Goal: Information Seeking & Learning: Learn about a topic

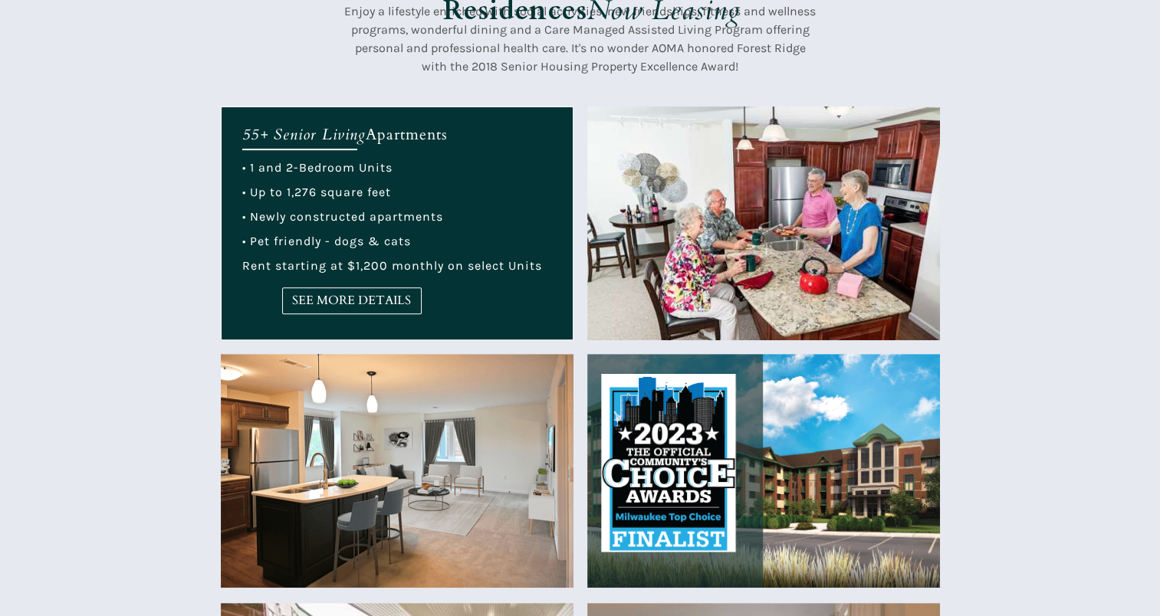
scroll to position [516, 0]
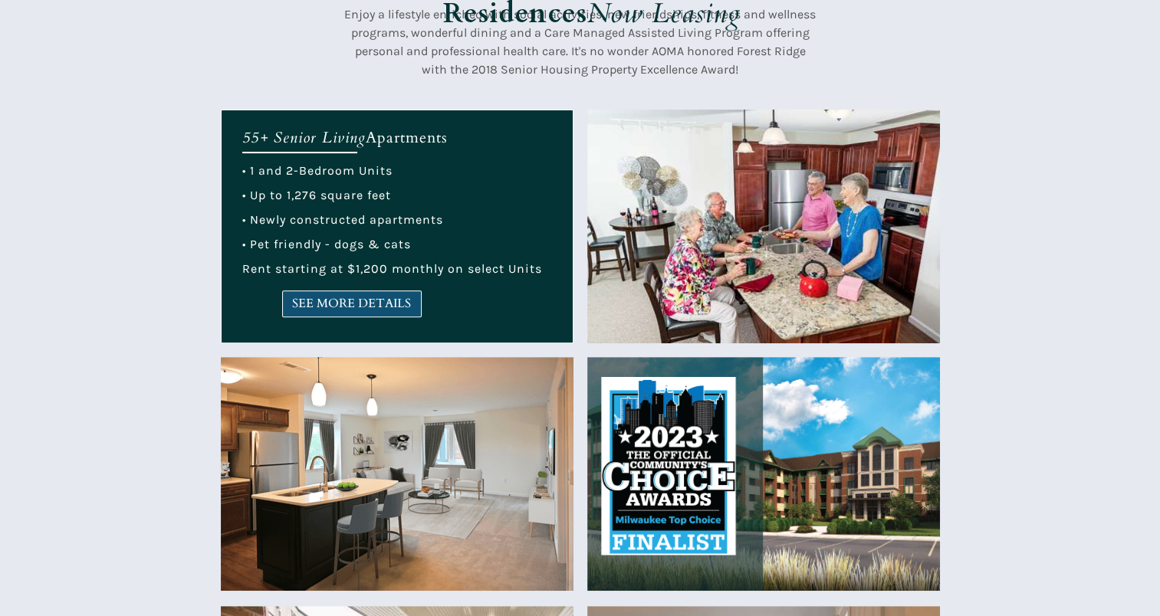
click at [353, 308] on span "SEE MORE DETAILS" at bounding box center [352, 304] width 138 height 15
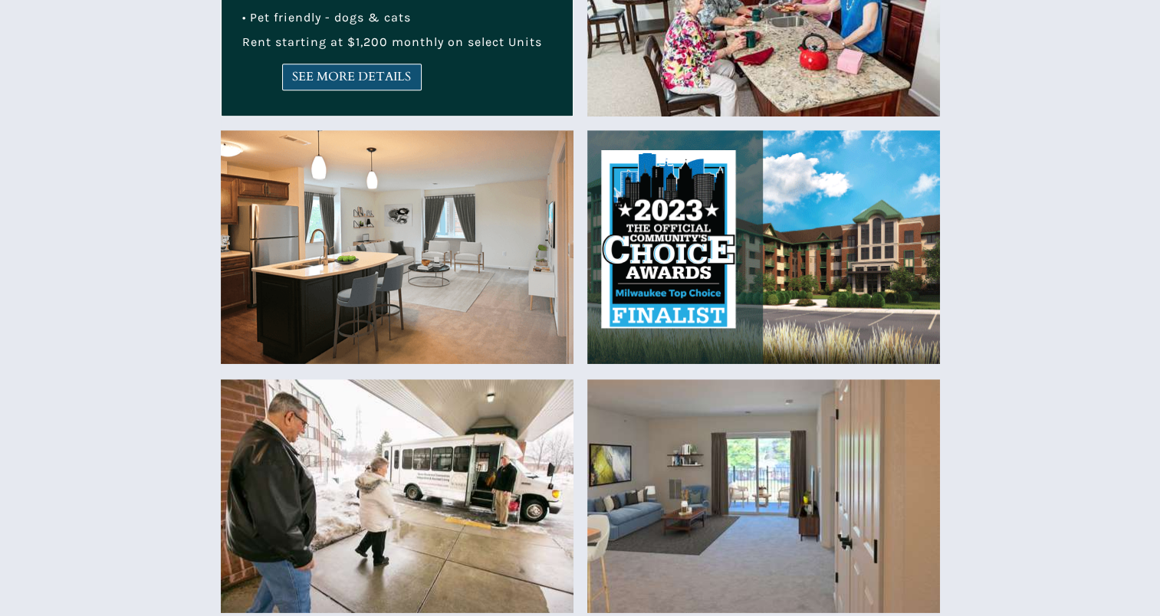
scroll to position [744, 0]
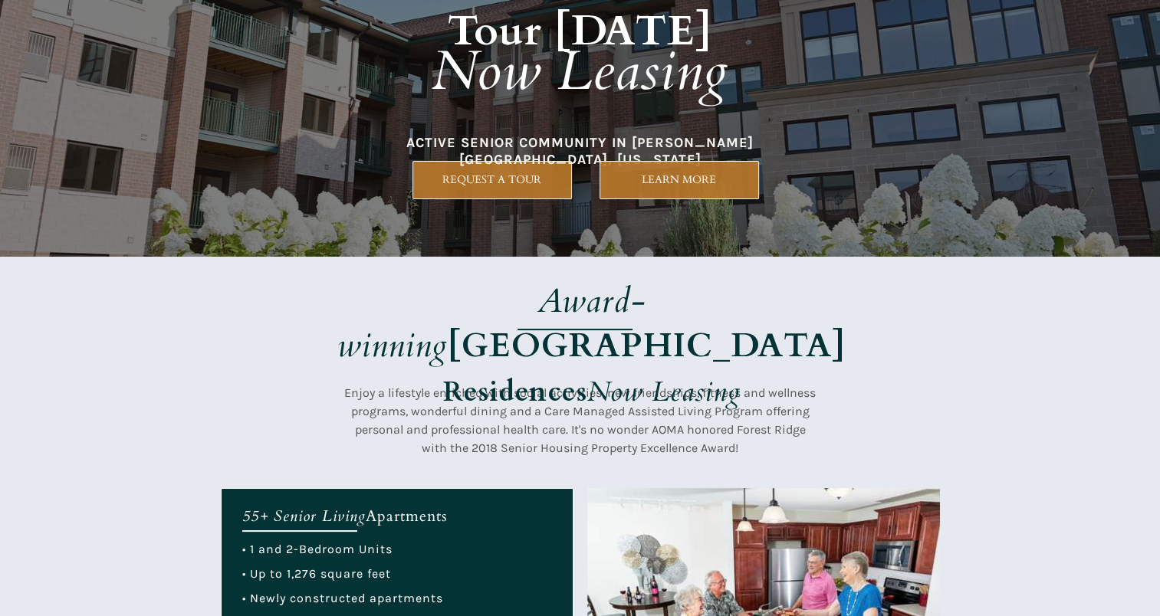
scroll to position [136, 0]
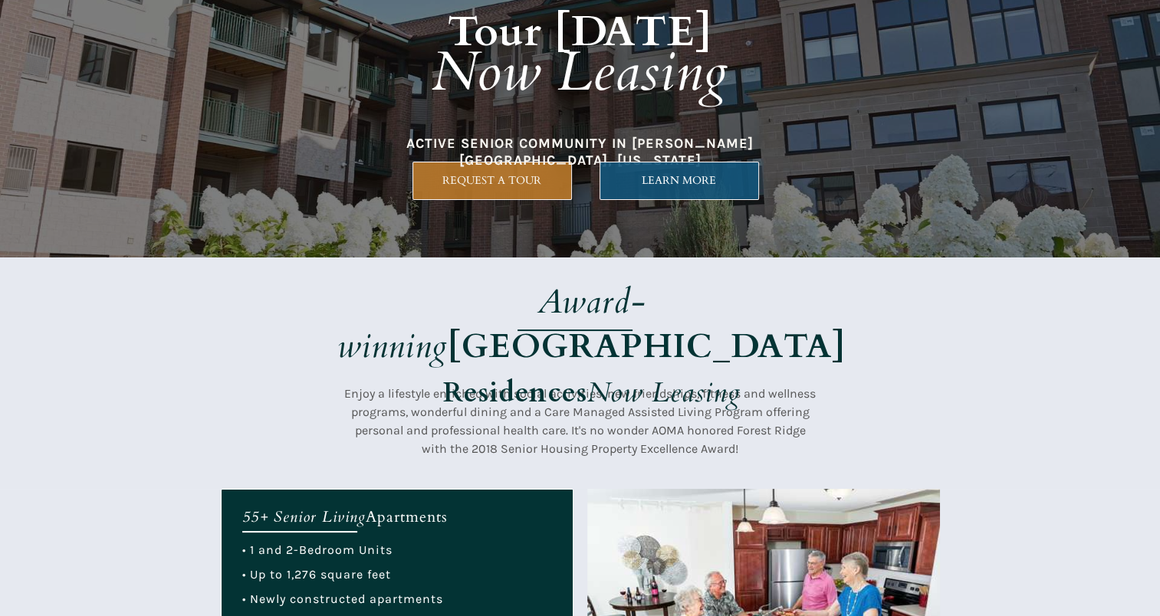
click at [705, 181] on span "LEARN MORE" at bounding box center [679, 180] width 158 height 13
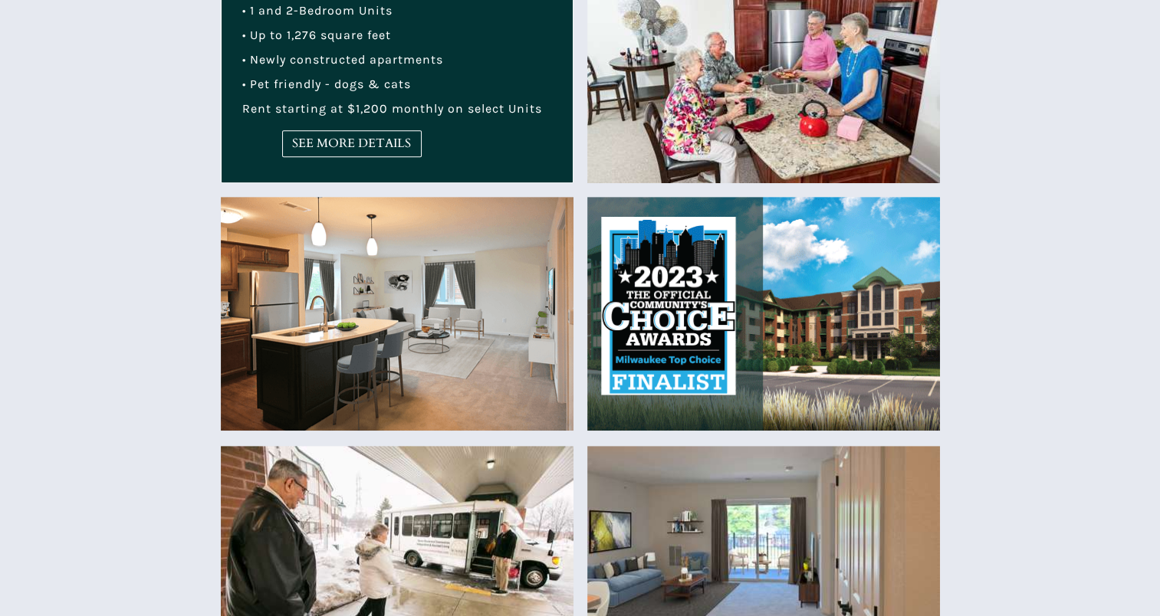
scroll to position [667, 0]
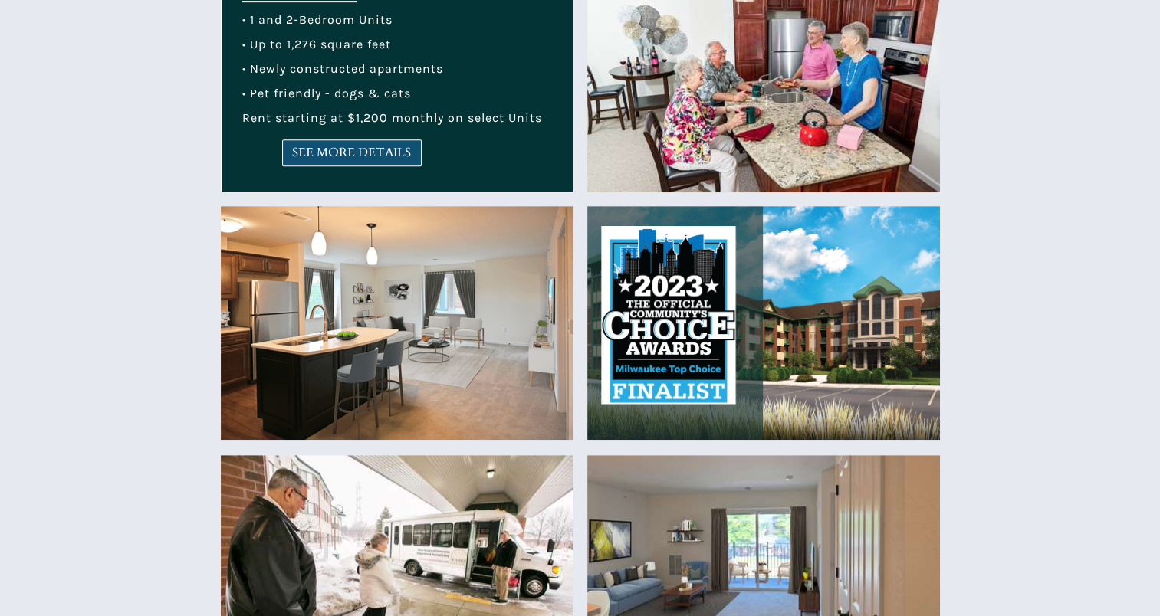
click at [370, 147] on span "SEE MORE DETAILS" at bounding box center [352, 153] width 138 height 15
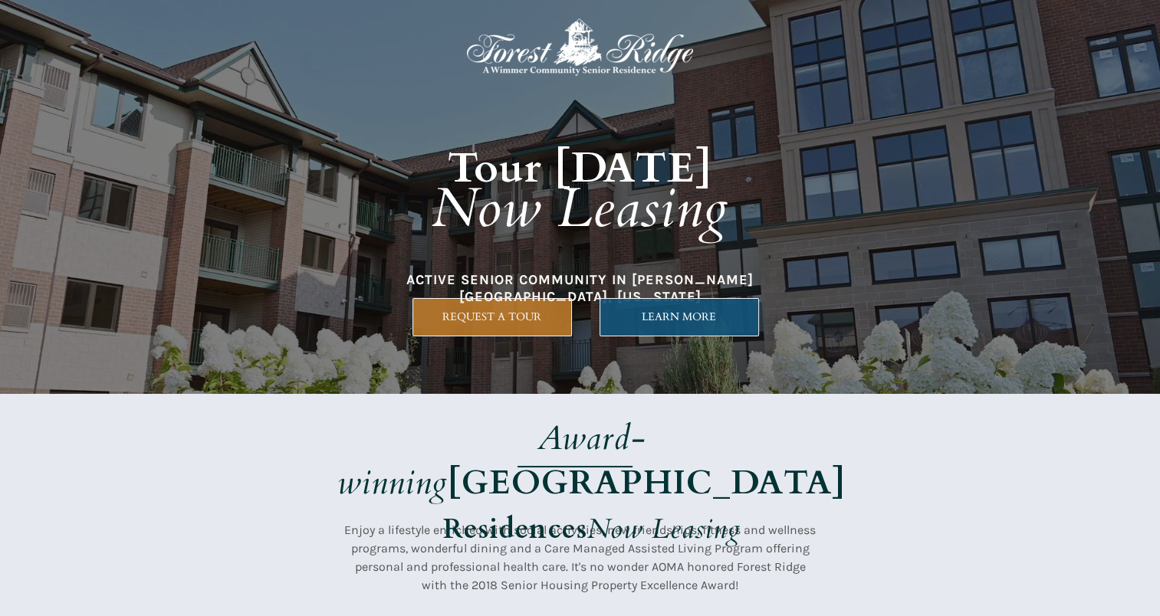
click at [693, 320] on span "LEARN MORE" at bounding box center [679, 317] width 158 height 13
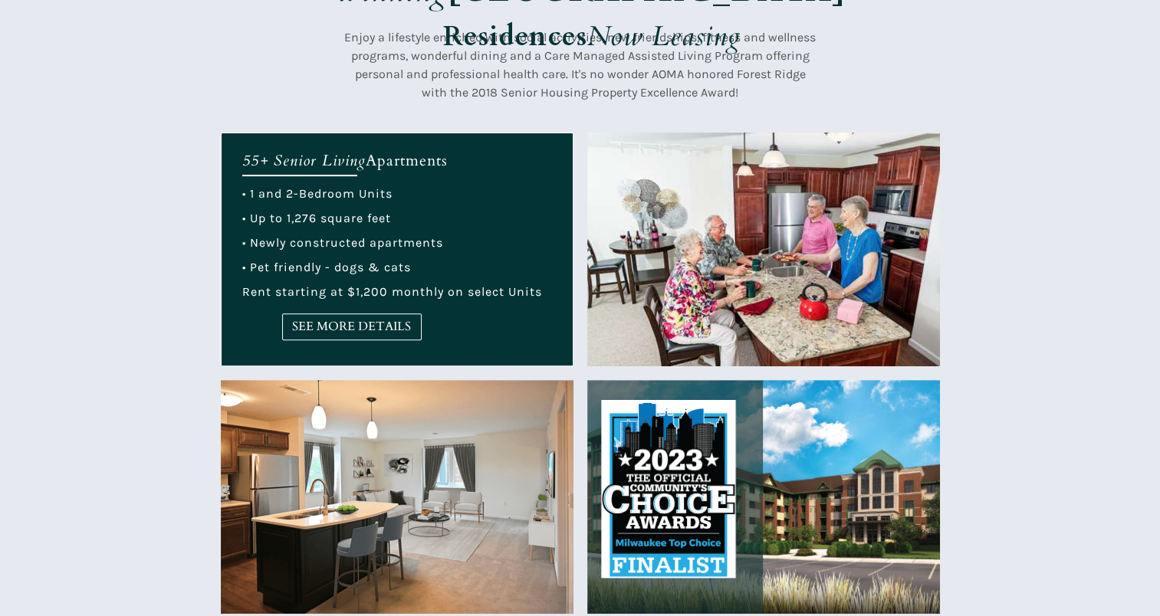
scroll to position [496, 0]
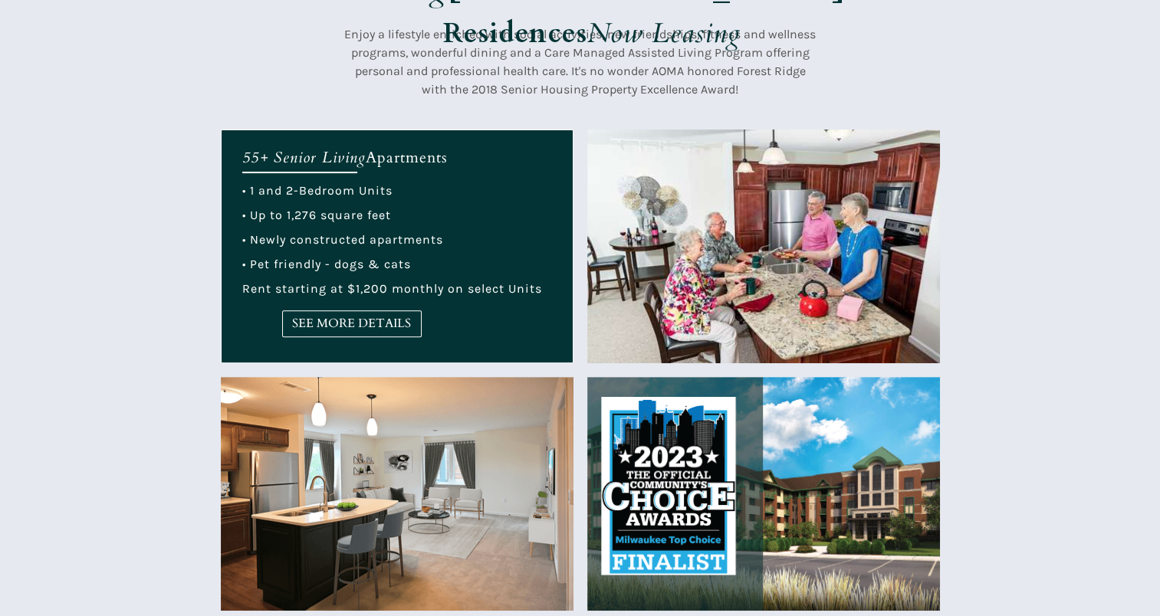
click at [708, 267] on img at bounding box center [763, 247] width 353 height 234
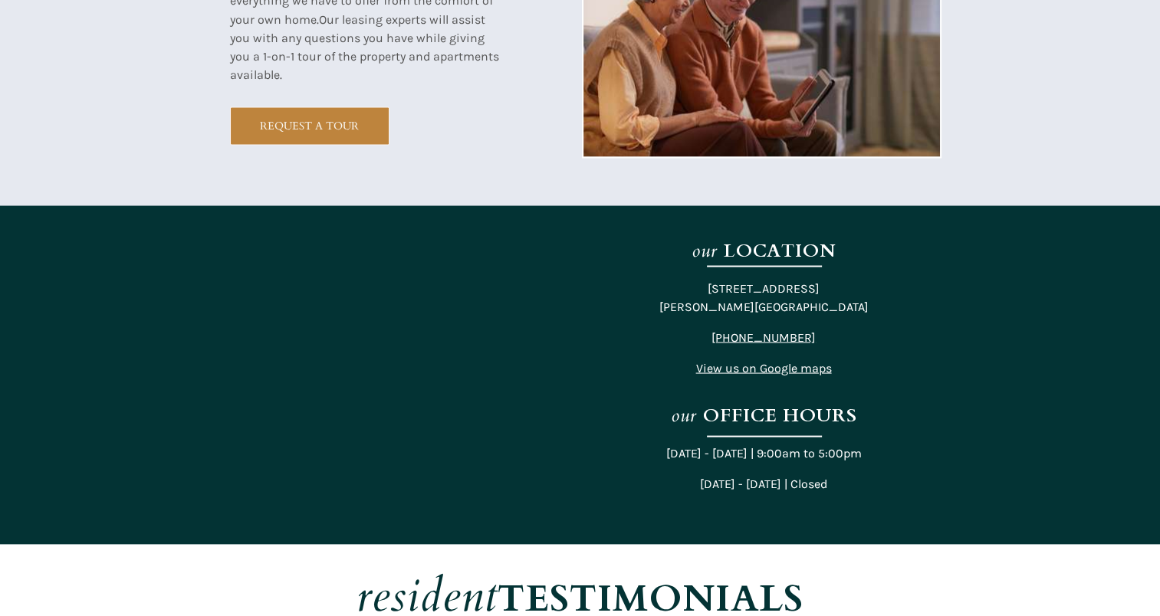
scroll to position [2889, 0]
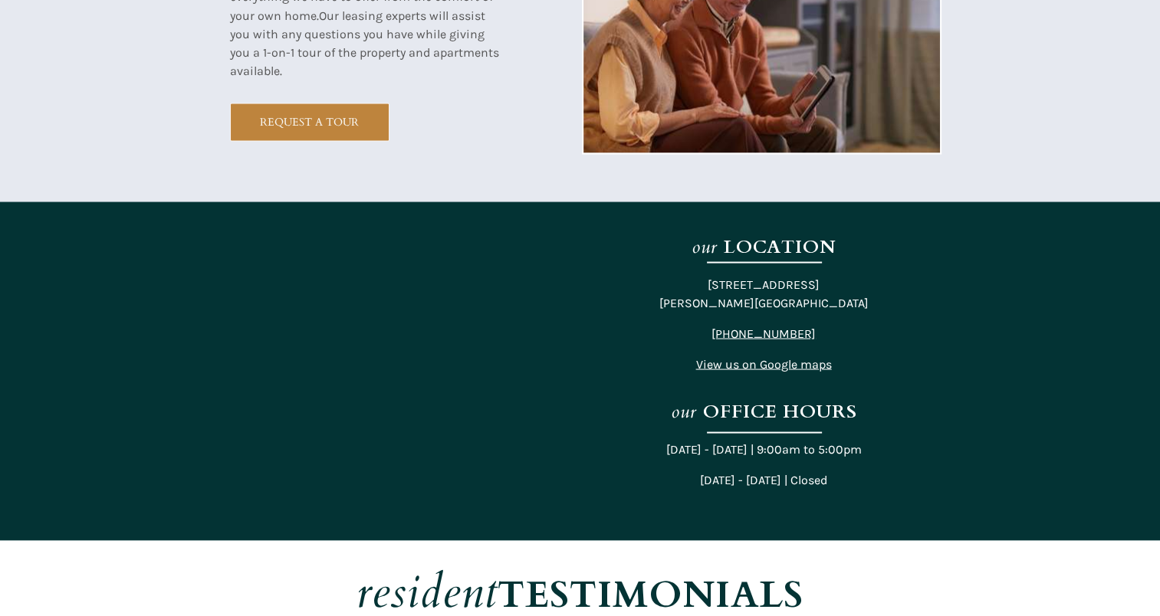
click at [804, 369] on span "View us on Google maps" at bounding box center [764, 364] width 136 height 15
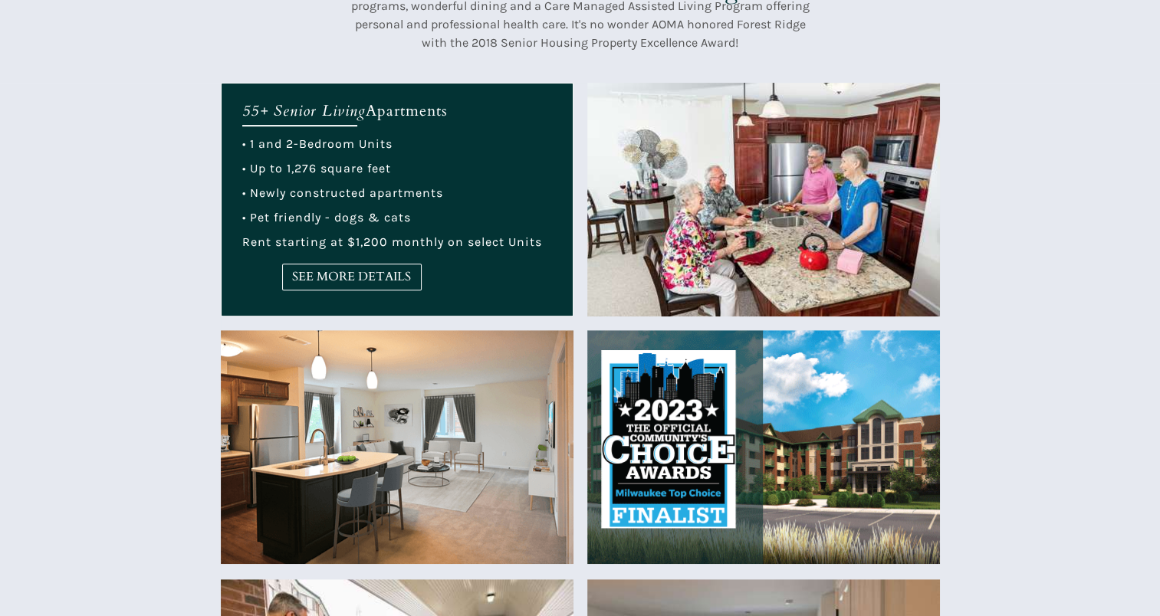
scroll to position [544, 0]
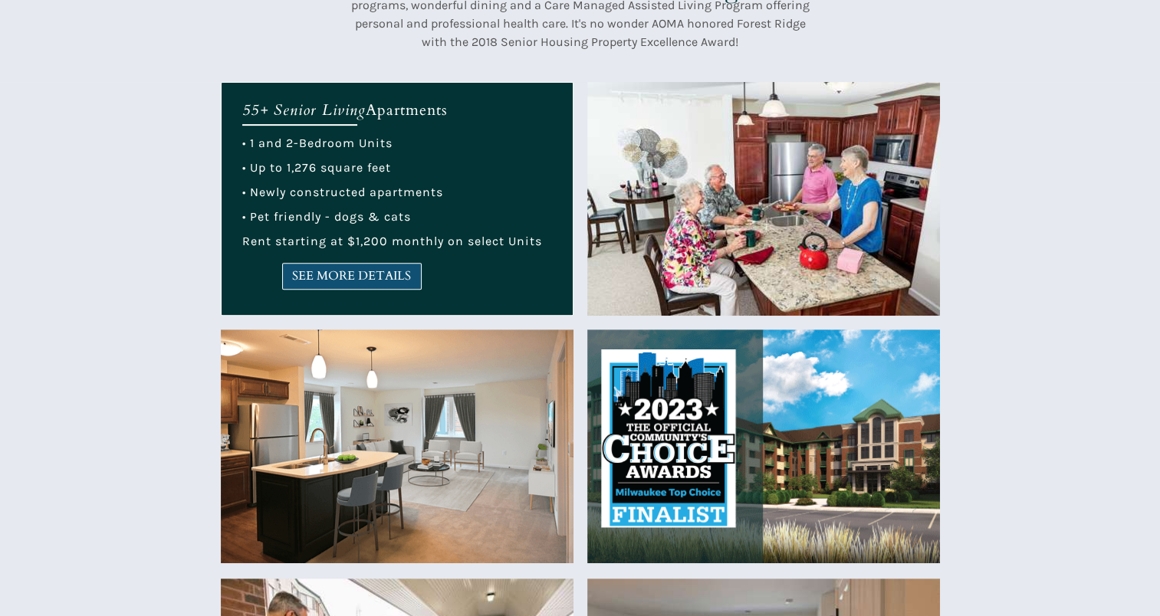
click at [373, 273] on span "SEE MORE DETAILS" at bounding box center [352, 276] width 138 height 15
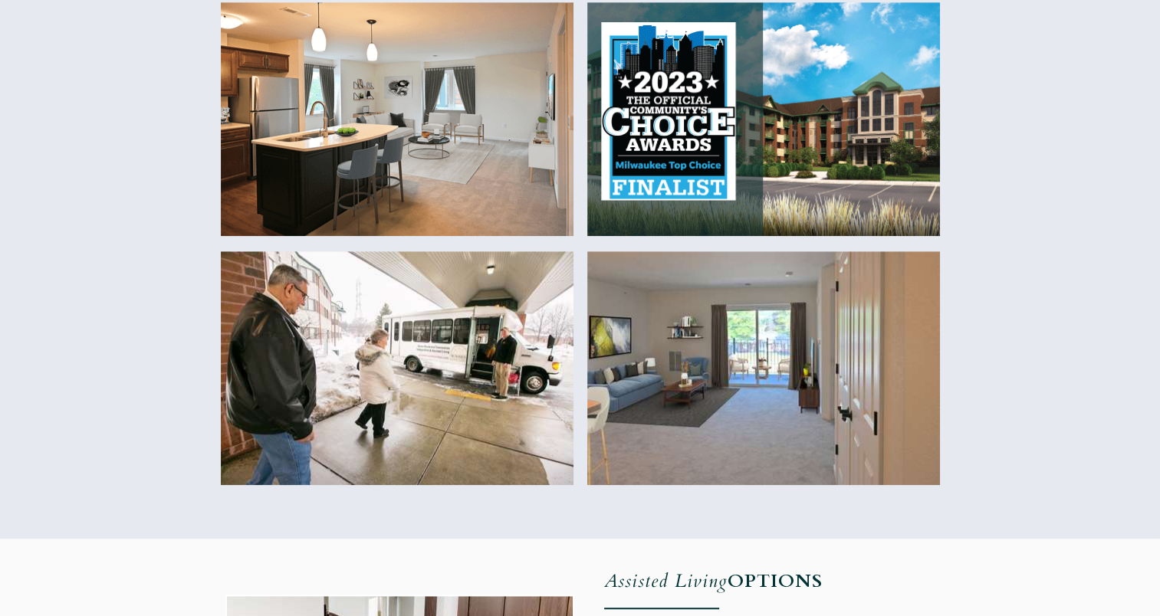
scroll to position [834, 0]
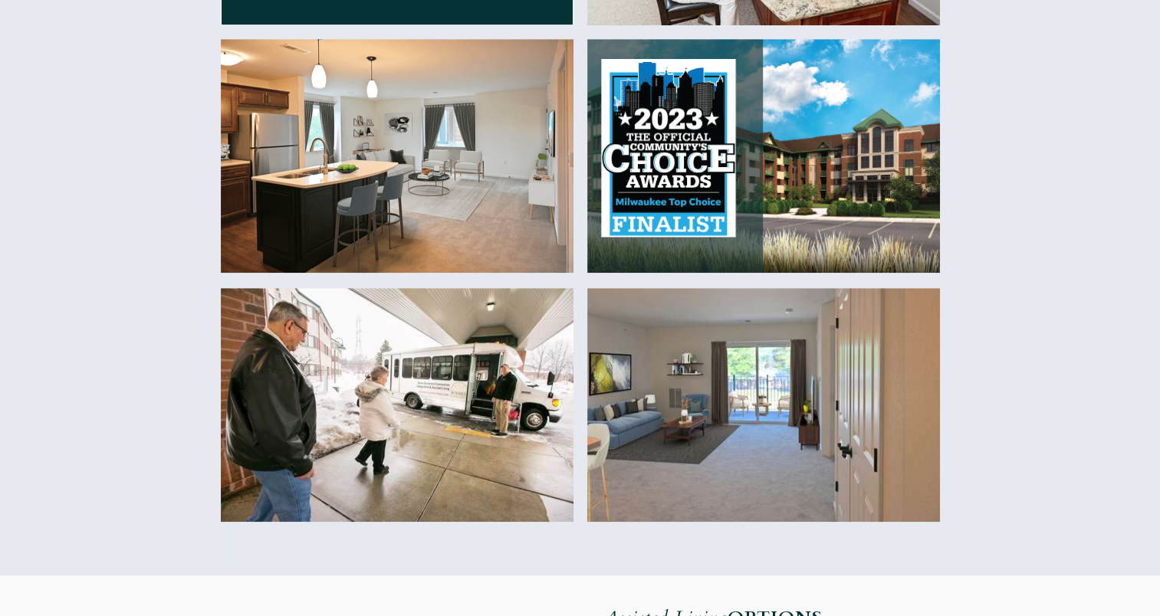
click at [476, 396] on img at bounding box center [397, 405] width 353 height 234
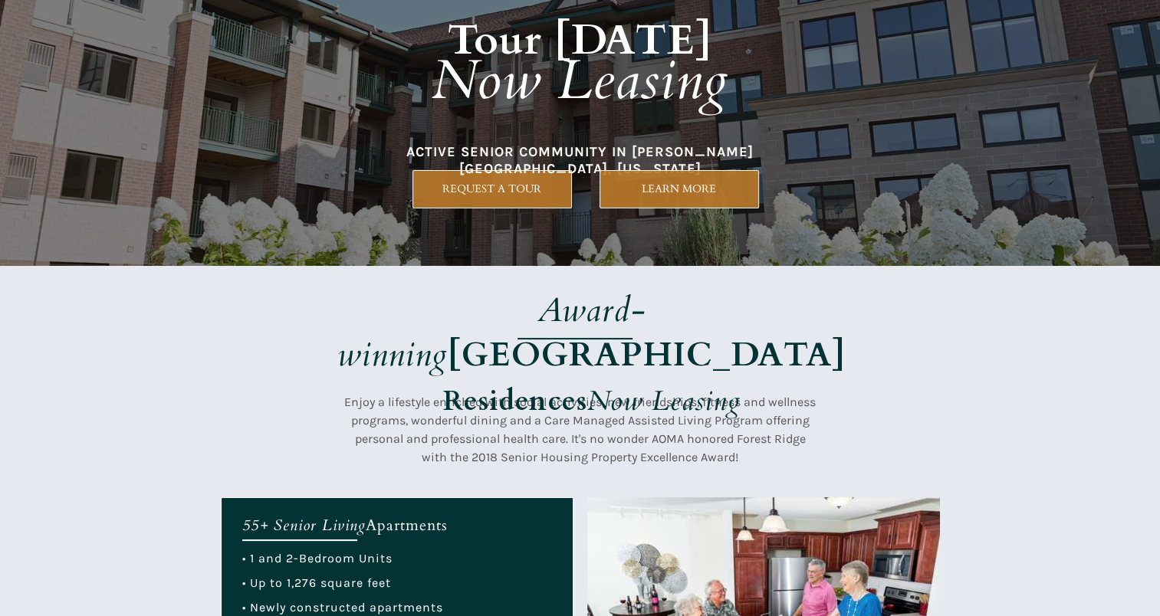
scroll to position [0, 0]
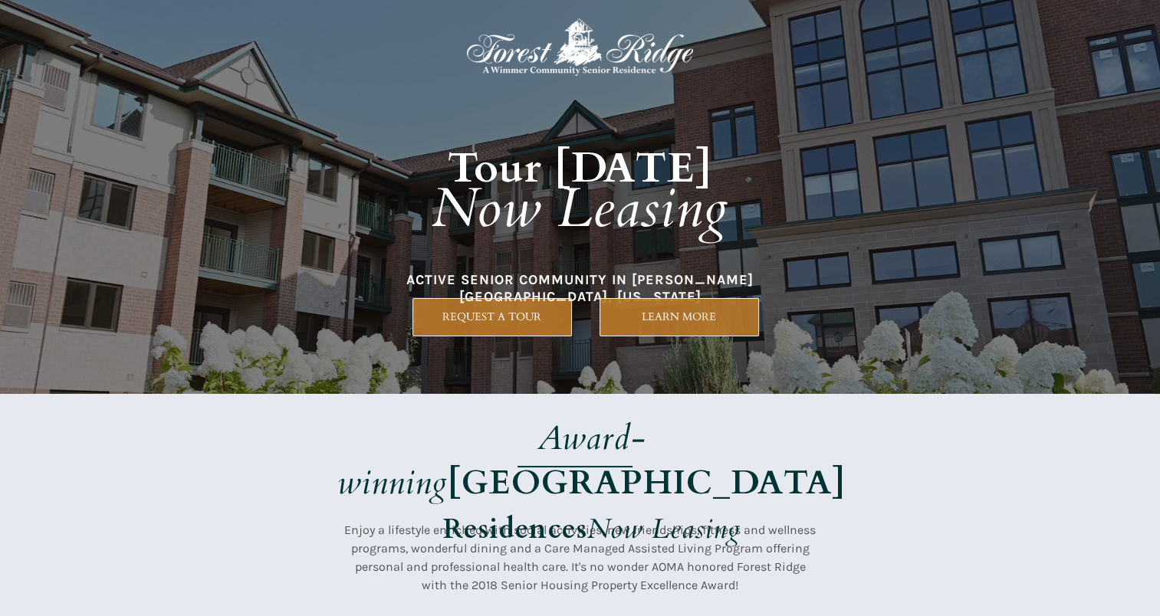
click at [653, 193] on em "Now Leasing" at bounding box center [580, 209] width 297 height 74
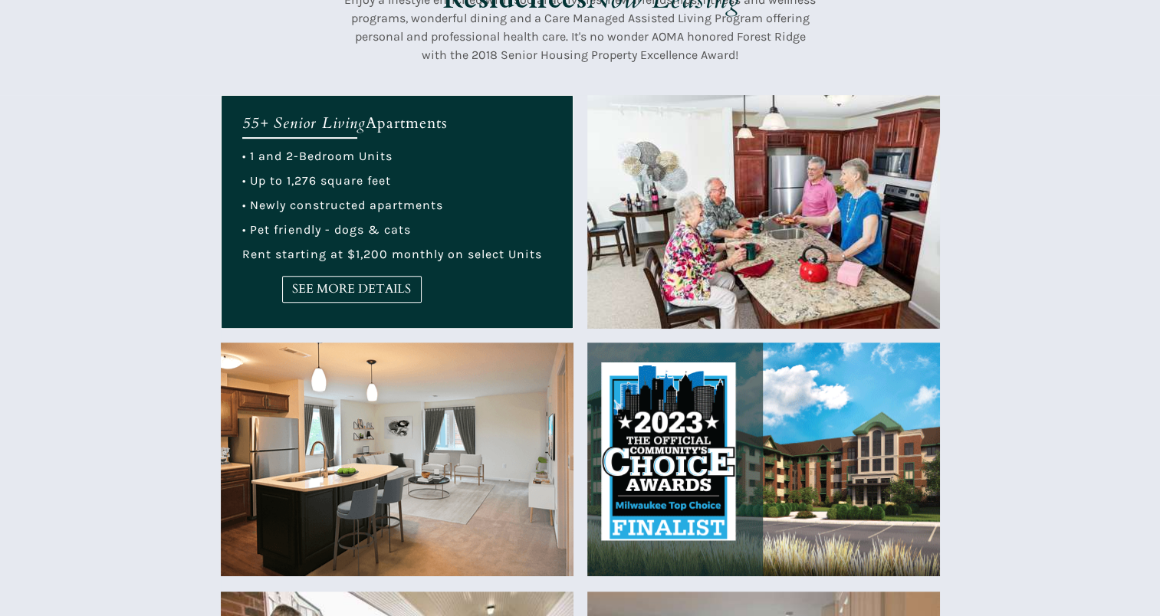
scroll to position [532, 0]
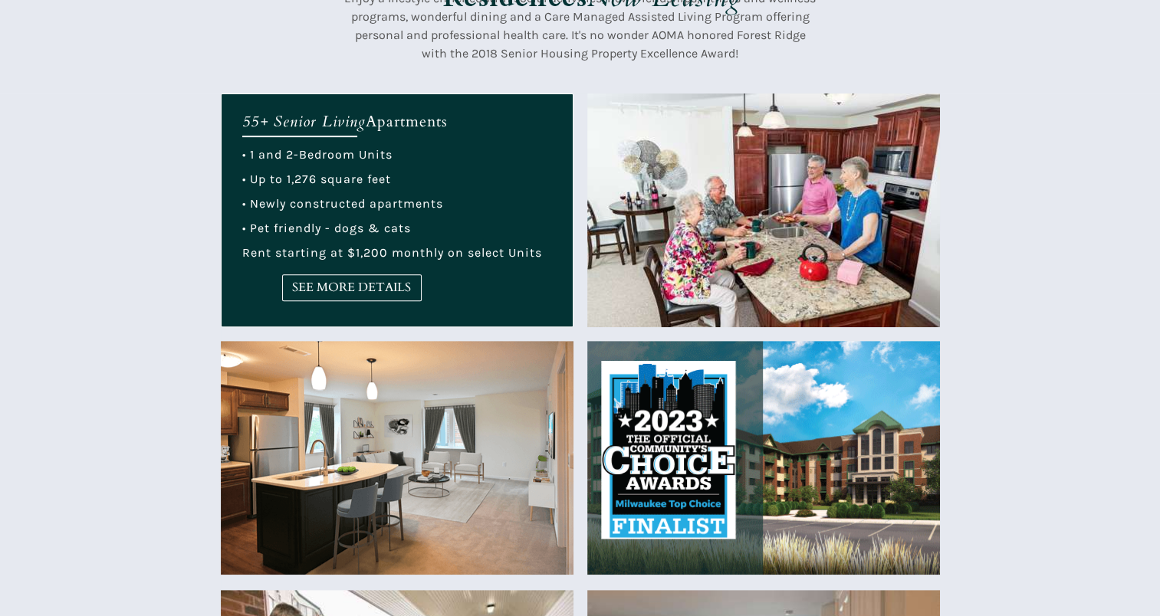
click at [692, 472] on img at bounding box center [763, 458] width 353 height 234
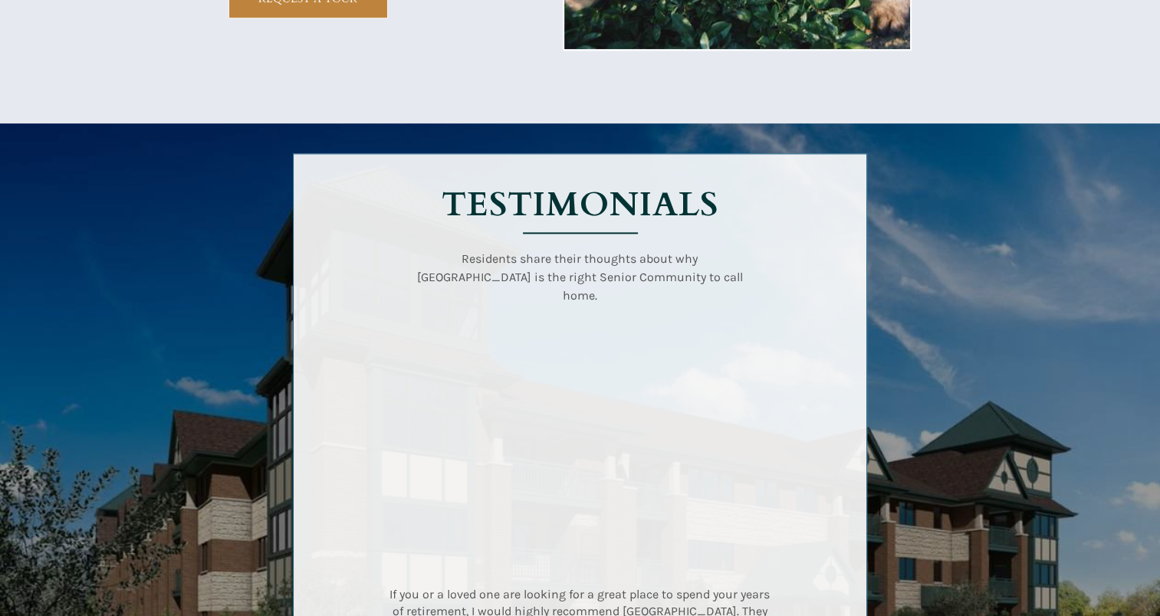
scroll to position [2001, 0]
